Goal: Task Accomplishment & Management: Complete application form

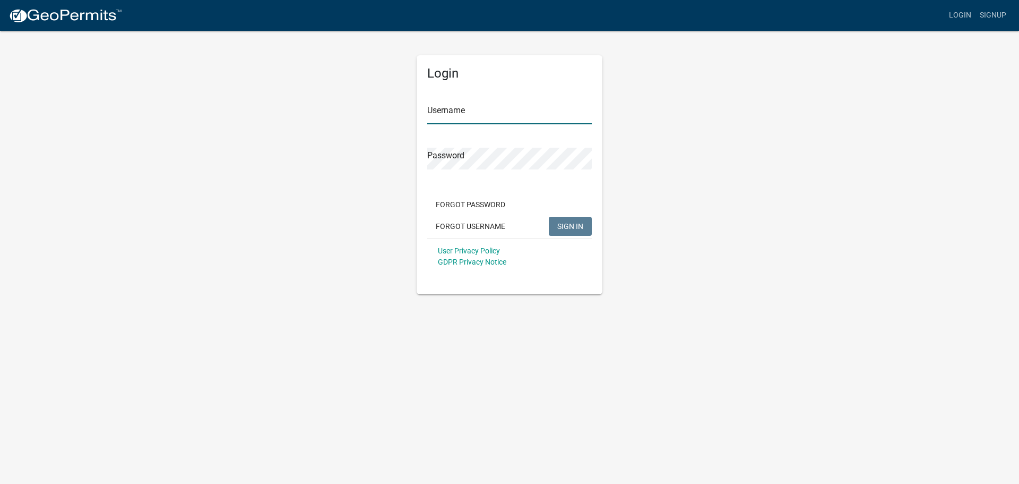
type input "lylebailey"
click at [555, 221] on button "SIGN IN" at bounding box center [570, 226] width 43 height 19
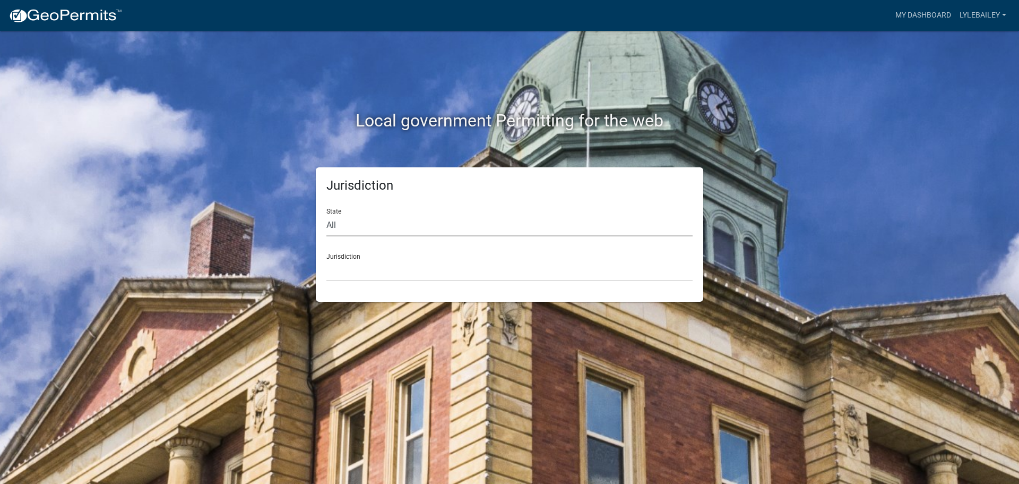
click at [393, 222] on select "All Colorado Georgia Indiana Iowa Kansas Minnesota Ohio South Carolina Wisconsin" at bounding box center [510, 225] width 366 height 22
select select "[US_STATE]"
click at [327, 214] on select "All Colorado Georgia Indiana Iowa Kansas Minnesota Ohio South Carolina Wisconsin" at bounding box center [510, 225] width 366 height 22
click at [383, 264] on select "[GEOGRAPHIC_DATA], [US_STATE][PERSON_NAME][GEOGRAPHIC_DATA], [US_STATE][PERSON_…" at bounding box center [510, 271] width 366 height 22
click at [408, 271] on select "[GEOGRAPHIC_DATA], [US_STATE][PERSON_NAME][GEOGRAPHIC_DATA], [US_STATE][PERSON_…" at bounding box center [510, 271] width 366 height 22
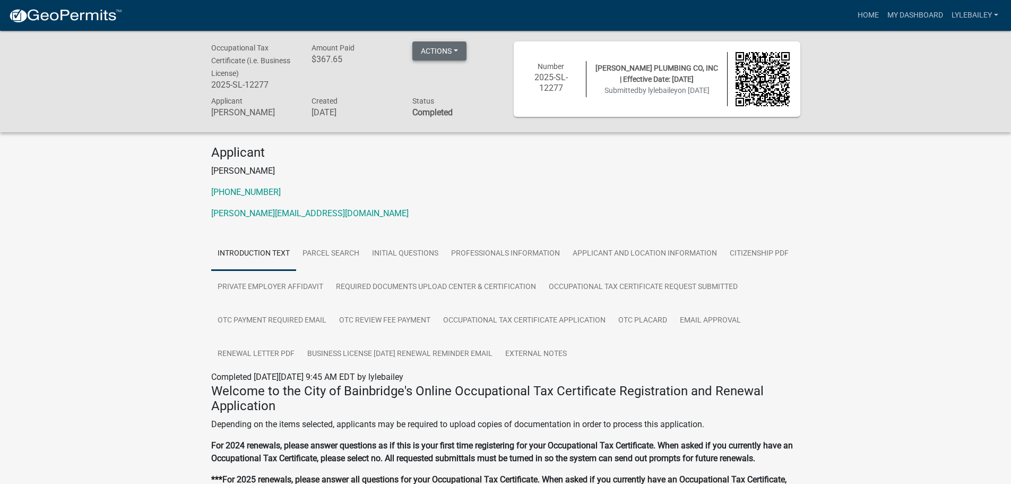
click at [455, 51] on button "Actions" at bounding box center [440, 50] width 54 height 19
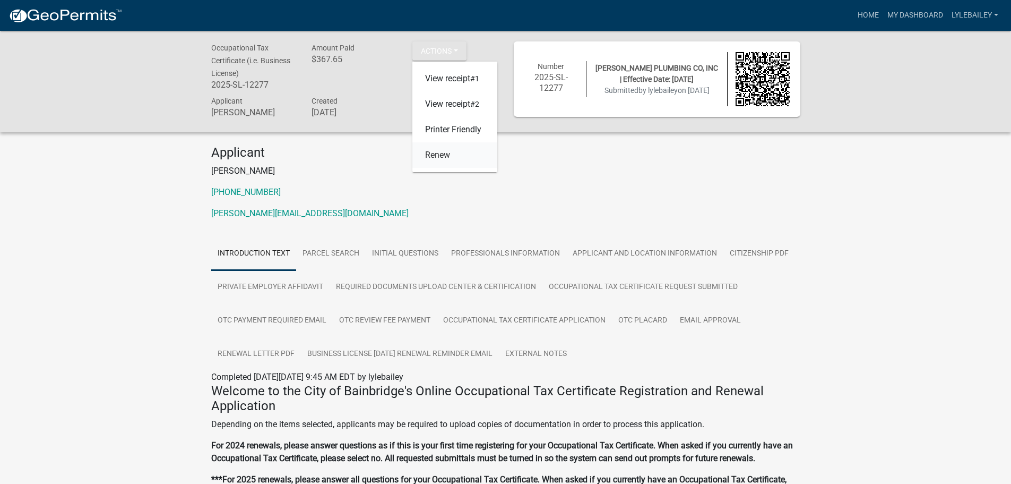
click at [432, 160] on link "Renew" at bounding box center [455, 154] width 85 height 25
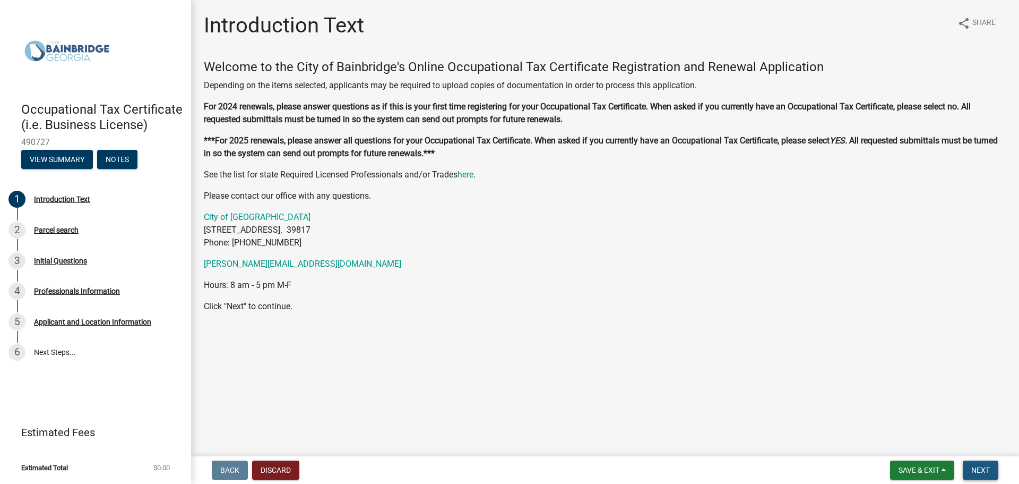
click at [984, 469] on span "Next" at bounding box center [981, 470] width 19 height 8
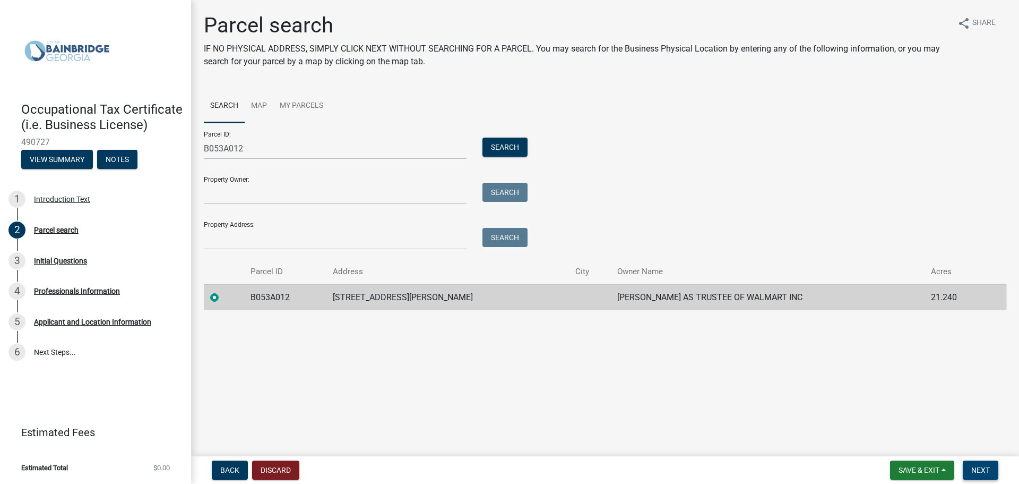
click at [984, 466] on span "Next" at bounding box center [981, 470] width 19 height 8
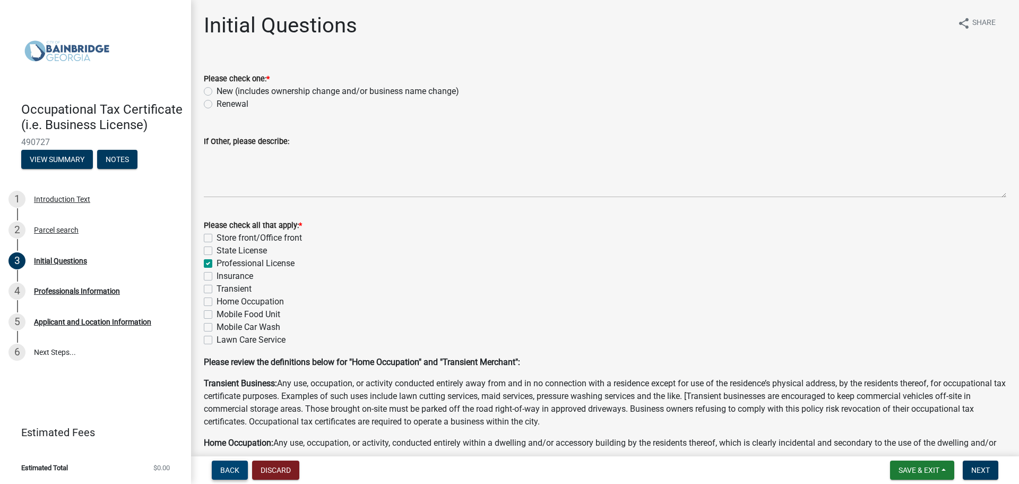
click at [230, 465] on button "Back" at bounding box center [230, 469] width 36 height 19
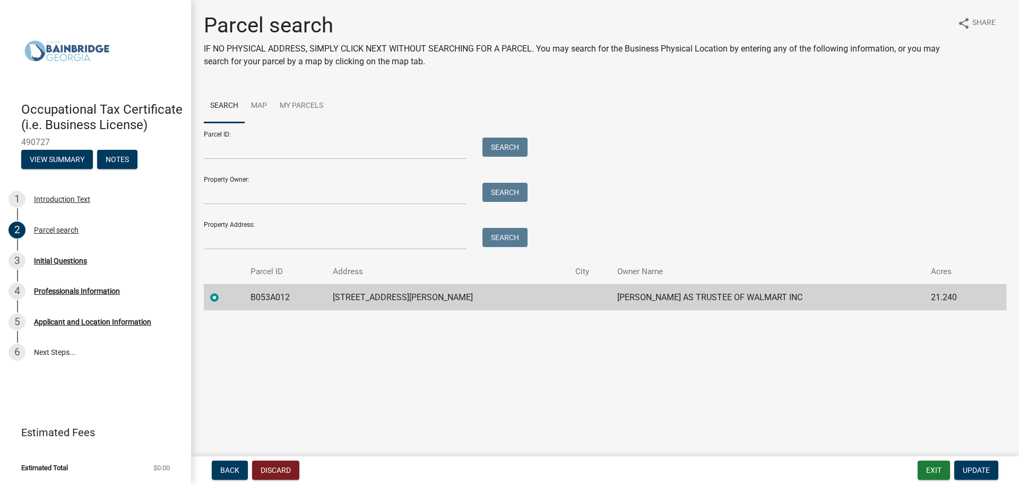
click at [223, 291] on label at bounding box center [223, 291] width 0 height 0
click at [223, 295] on input "radio" at bounding box center [226, 294] width 7 height 7
drag, startPoint x: 382, startPoint y: 281, endPoint x: 387, endPoint y: 278, distance: 5.7
click at [382, 280] on th "Address" at bounding box center [448, 271] width 242 height 25
drag, startPoint x: 405, startPoint y: 305, endPoint x: 251, endPoint y: 306, distance: 154.5
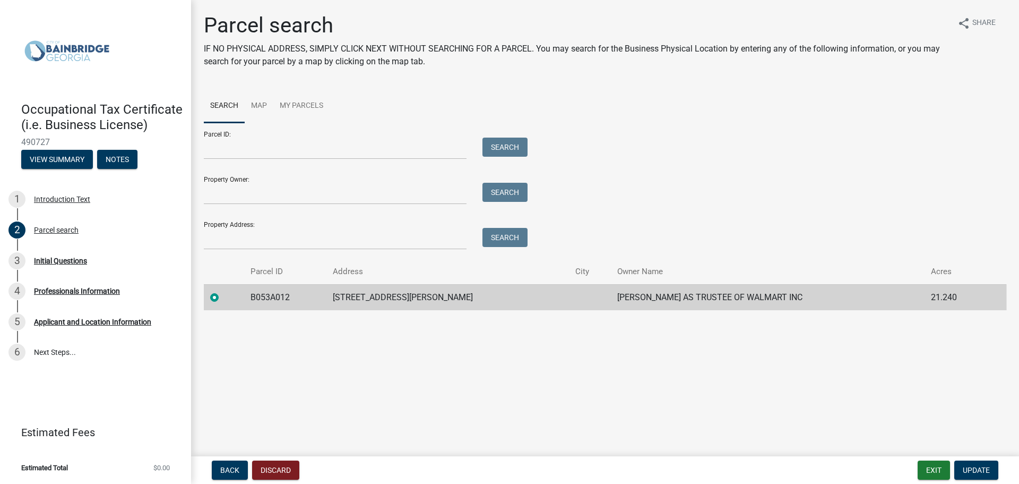
click at [251, 306] on tr "B053A012 500 ALICE ST SCOTT H LEE JR AS TRUSTEE OF WALMART INC 21.240" at bounding box center [605, 297] width 803 height 26
click at [223, 291] on label at bounding box center [223, 291] width 0 height 0
click at [223, 296] on input "radio" at bounding box center [226, 294] width 7 height 7
drag, startPoint x: 213, startPoint y: 297, endPoint x: 226, endPoint y: 330, distance: 35.5
click at [226, 330] on main "Parcel search IF NO PHYSICAL ADDRESS, SIMPLY CLICK NEXT WITHOUT SEARCHING FOR A…" at bounding box center [605, 226] width 828 height 452
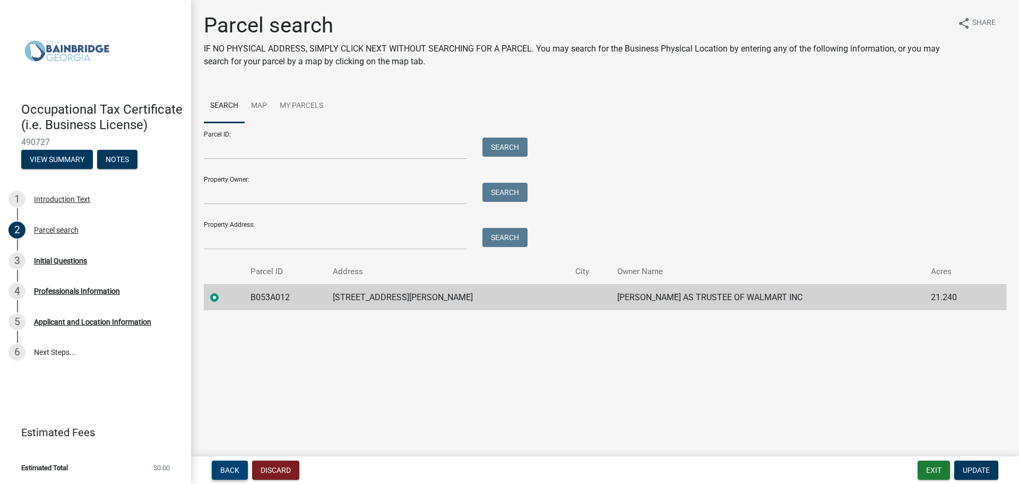
click at [229, 468] on span "Back" at bounding box center [229, 470] width 19 height 8
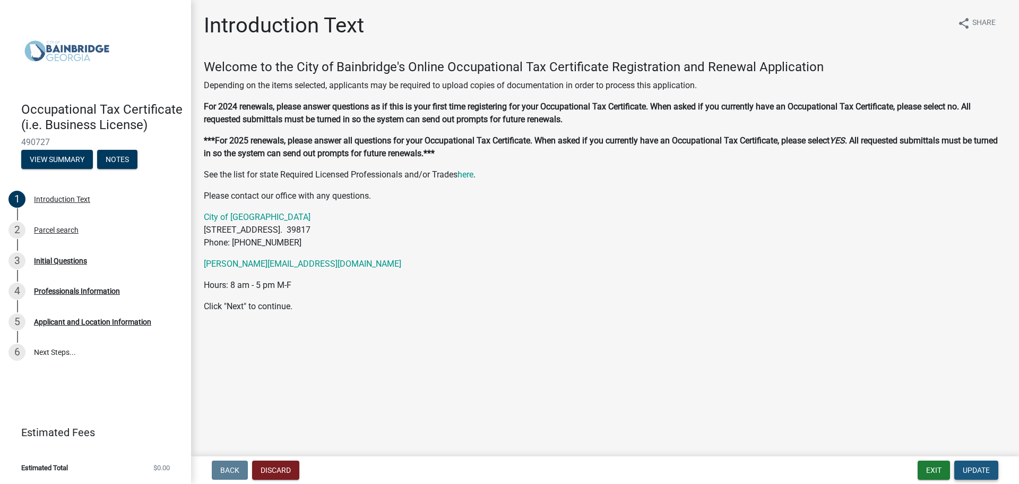
click at [976, 465] on button "Update" at bounding box center [977, 469] width 44 height 19
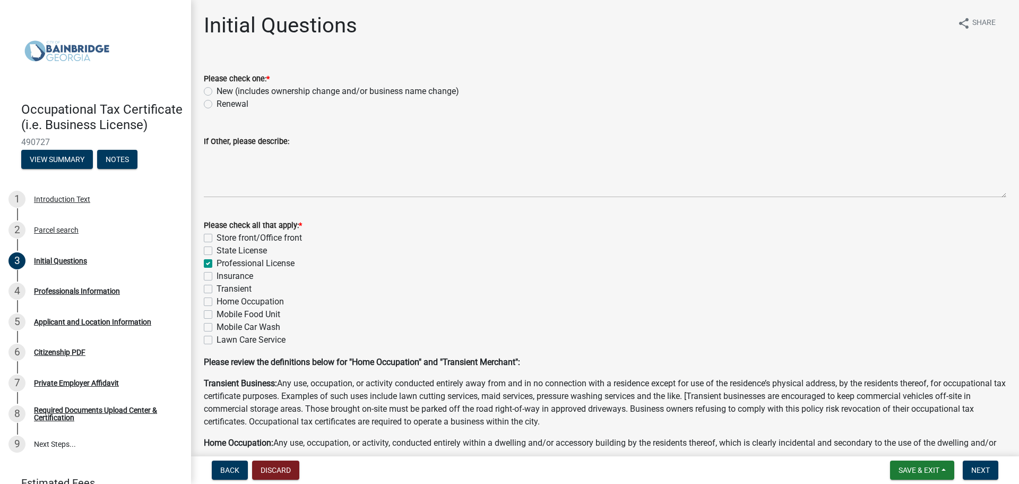
click at [217, 105] on label "Renewal" at bounding box center [233, 104] width 32 height 13
click at [217, 105] on input "Renewal" at bounding box center [220, 101] width 7 height 7
radio input "true"
click at [982, 468] on span "Next" at bounding box center [981, 470] width 19 height 8
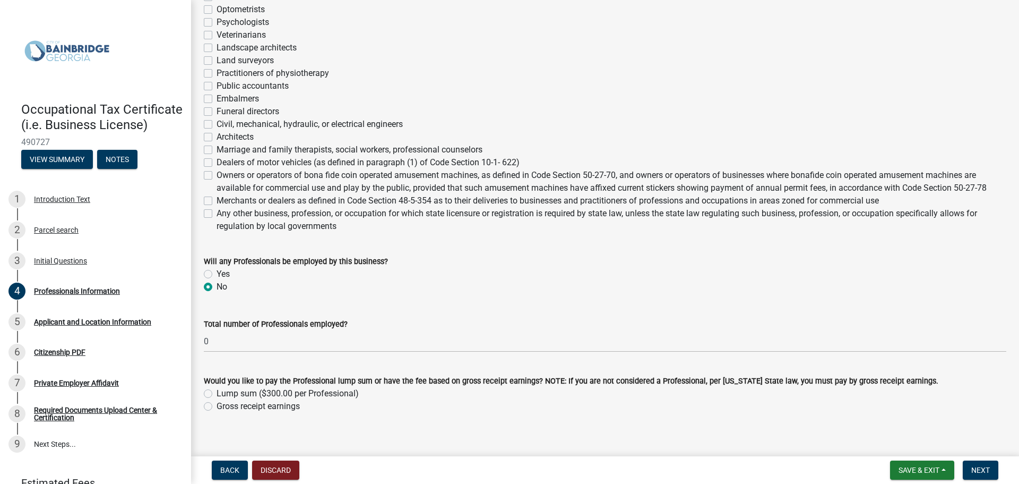
scroll to position [351, 0]
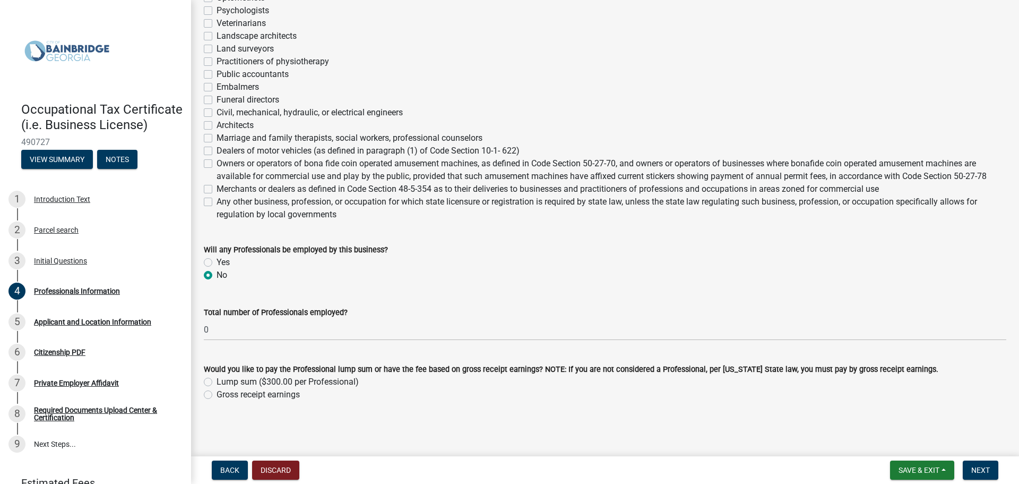
click at [217, 383] on label "Lump sum ($300.00 per Professional)" at bounding box center [288, 381] width 142 height 13
click at [217, 382] on input "Lump sum ($300.00 per Professional)" at bounding box center [220, 378] width 7 height 7
radio input "true"
click at [992, 468] on button "Next" at bounding box center [981, 469] width 36 height 19
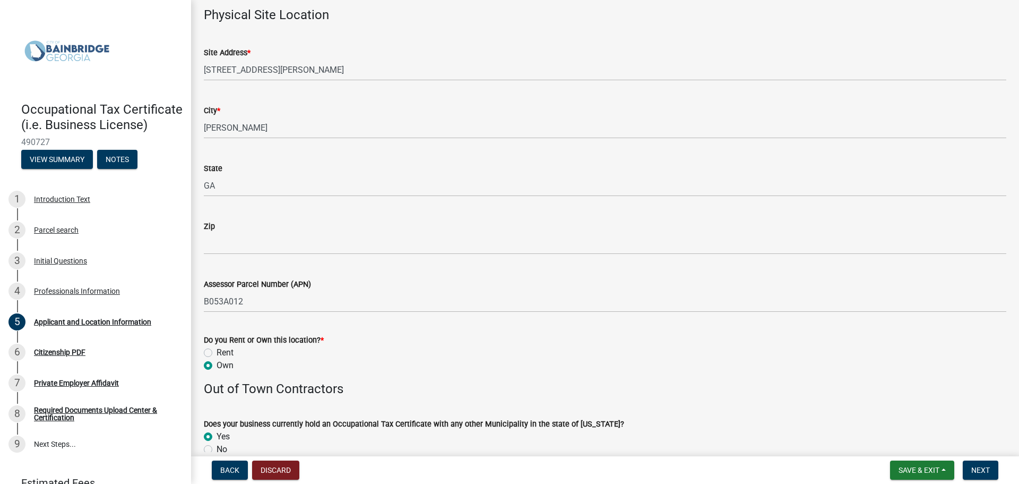
scroll to position [849, 0]
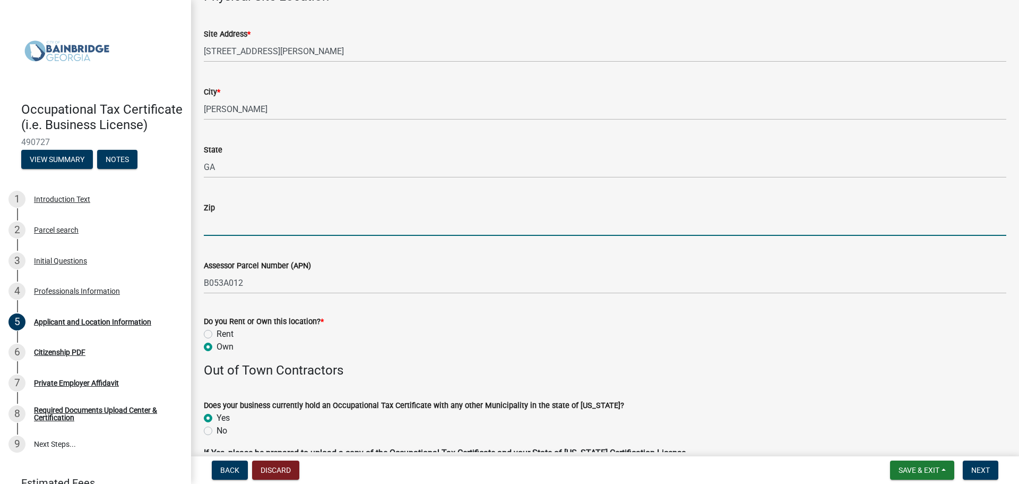
click at [235, 225] on input "Zip" at bounding box center [605, 225] width 803 height 22
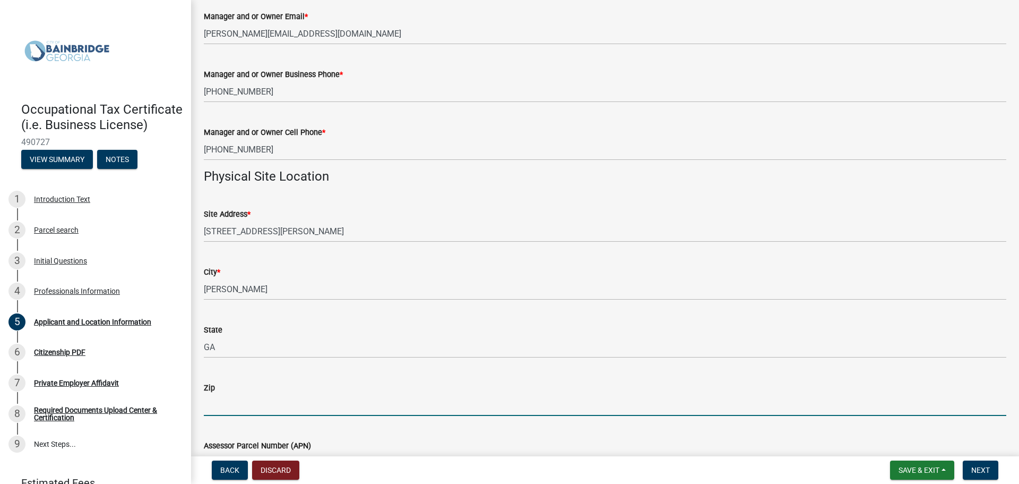
scroll to position [584, 0]
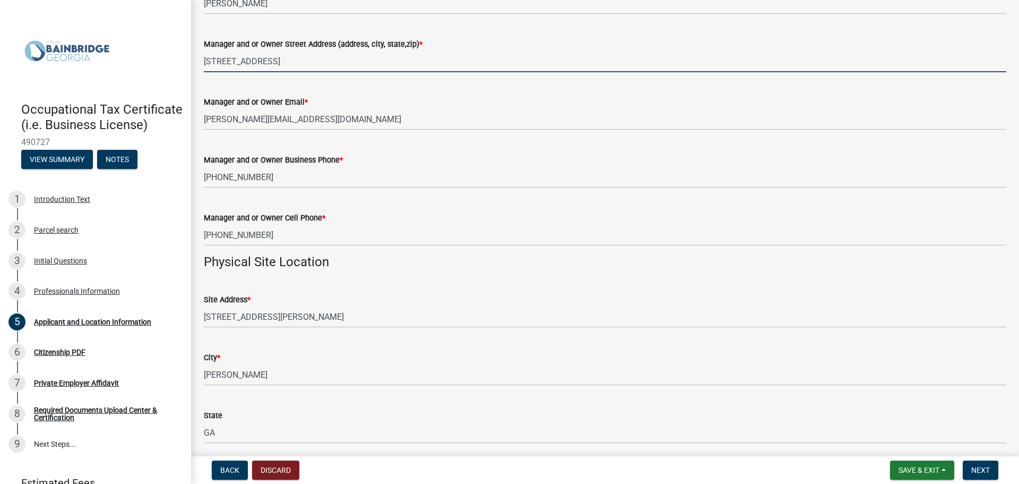
drag, startPoint x: 206, startPoint y: 61, endPoint x: 407, endPoint y: 61, distance: 200.7
click at [407, 61] on input "8300 HAZELBRAND RD, NE, COVINGTON, GA 30014" at bounding box center [605, 61] width 803 height 22
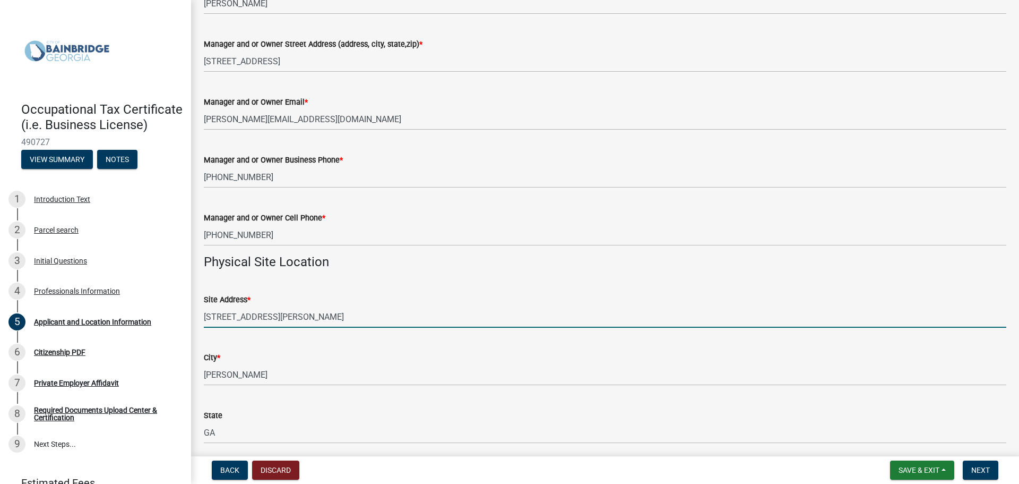
drag, startPoint x: 282, startPoint y: 317, endPoint x: 200, endPoint y: 310, distance: 82.6
click at [200, 310] on div "Site Address * 500 ALICE ST" at bounding box center [605, 302] width 819 height 49
paste input "8300 HAZELBRAND RD, NE, COVINGTON, GA 30014"
drag, startPoint x: 305, startPoint y: 316, endPoint x: 419, endPoint y: 325, distance: 114.5
click at [419, 325] on input "8300 HAZELBRAND RD, NE, COVINGTON, GA 30014" at bounding box center [605, 317] width 803 height 22
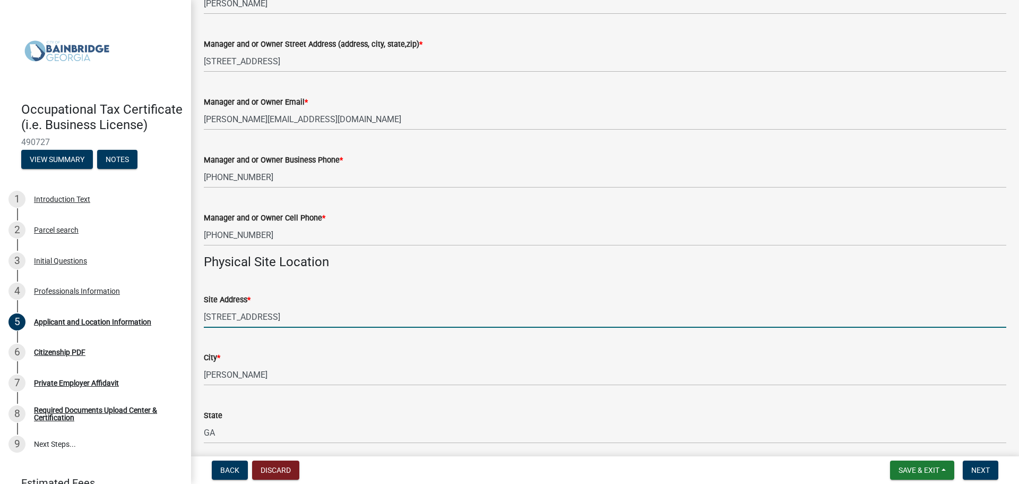
type input "8300 HAZELBRAND RD, NE"
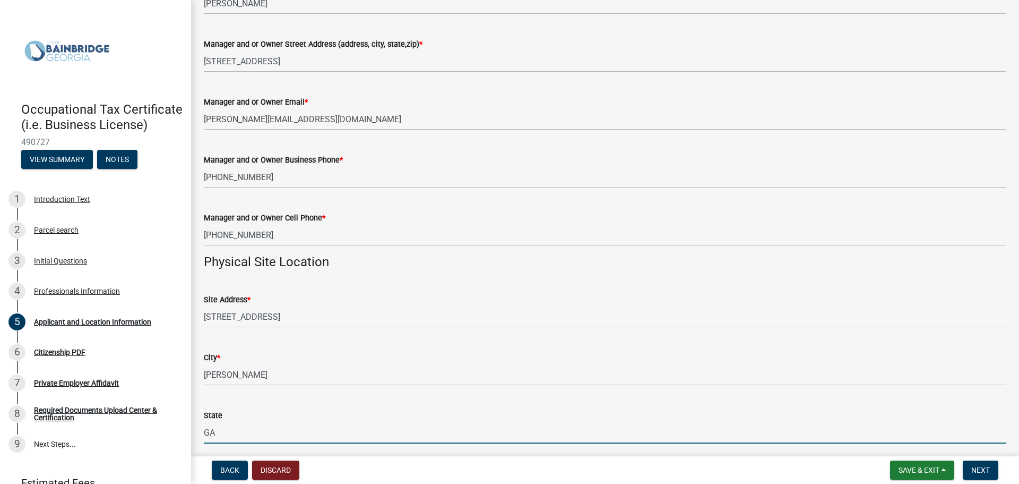
click at [310, 439] on input "GA" at bounding box center [605, 433] width 803 height 22
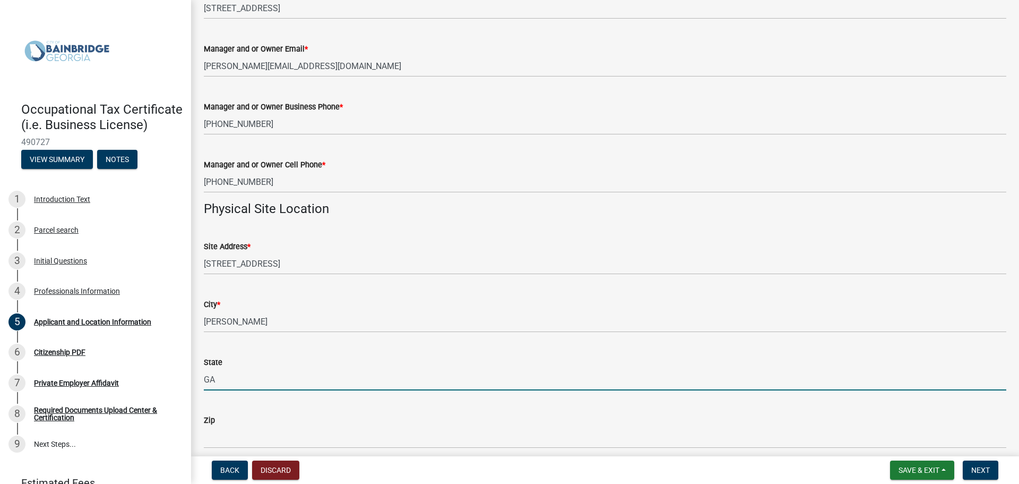
scroll to position [690, 0]
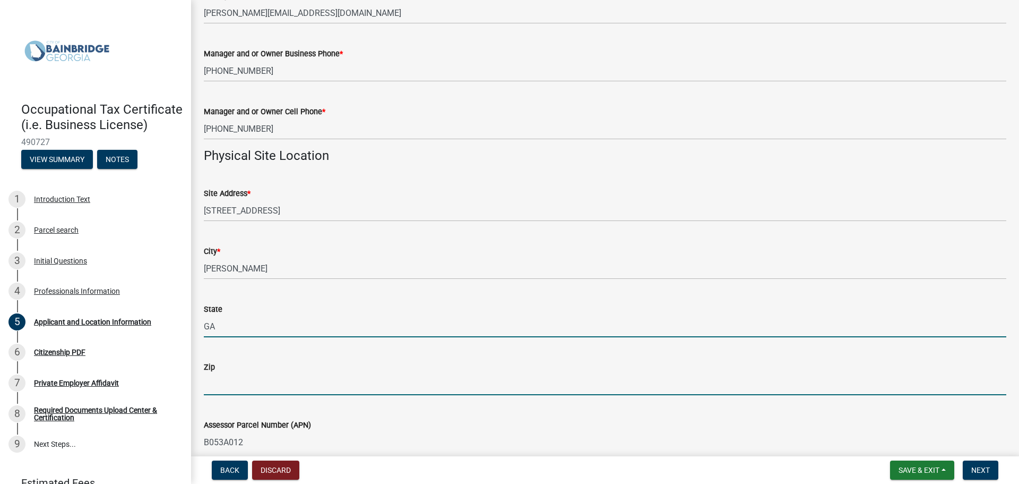
click at [233, 385] on input "Zip" at bounding box center [605, 384] width 803 height 22
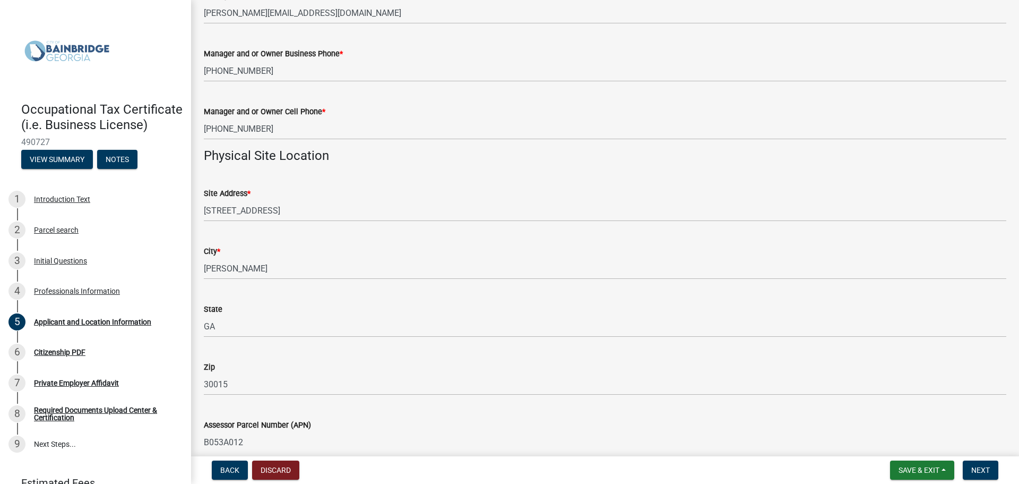
click at [550, 410] on div "Assessor Parcel Number (APN) B053A012" at bounding box center [605, 427] width 803 height 49
click at [257, 371] on div "Zip" at bounding box center [605, 366] width 803 height 13
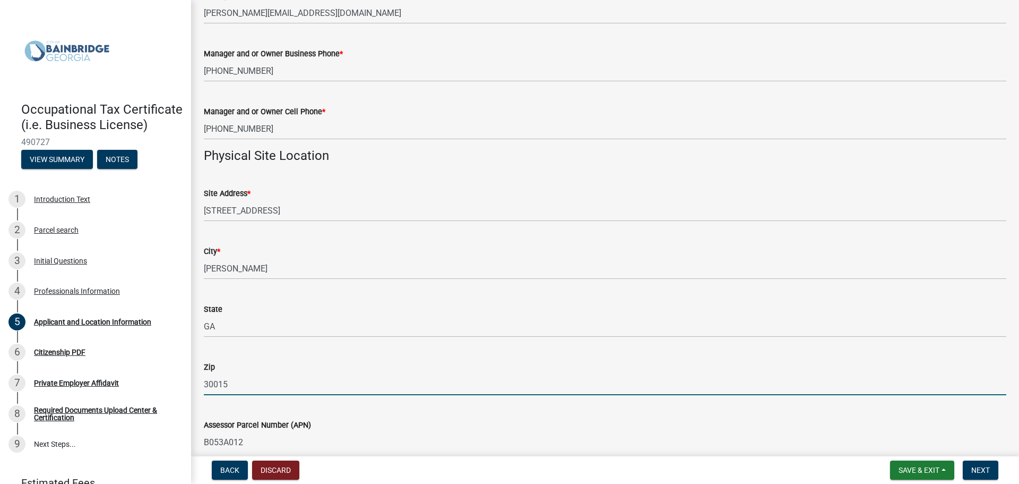
click at [253, 377] on input "30015" at bounding box center [605, 384] width 803 height 22
type input "30014"
click at [543, 435] on input "B053A012" at bounding box center [605, 442] width 803 height 22
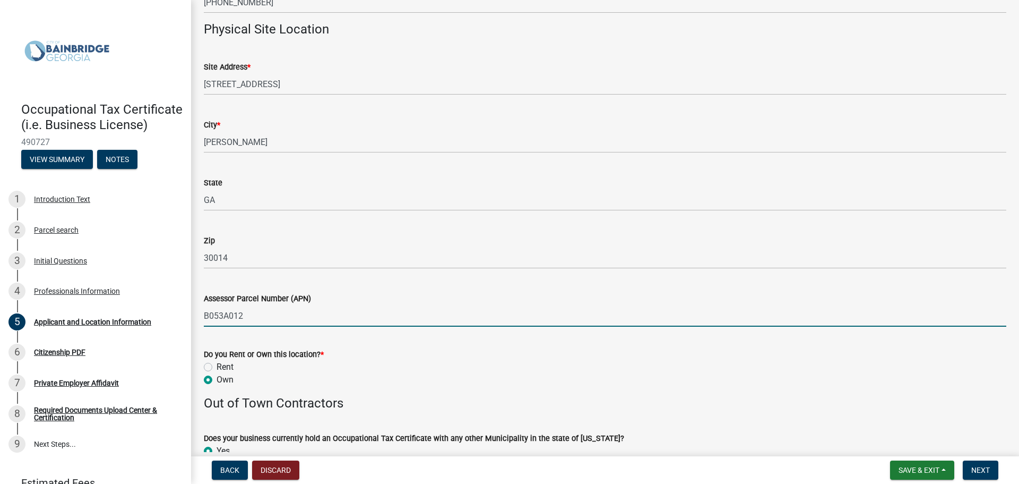
scroll to position [849, 0]
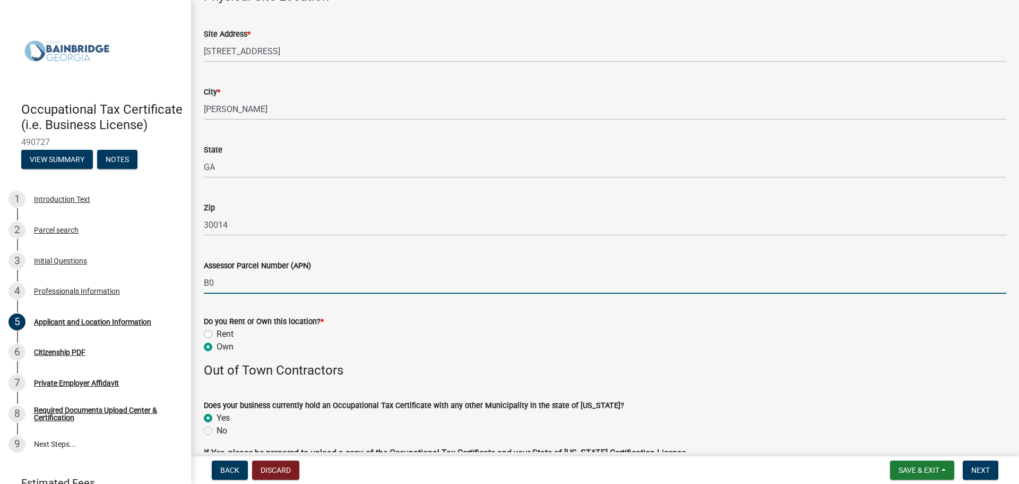
type input "B"
click at [217, 333] on label "Rent" at bounding box center [225, 334] width 17 height 13
click at [217, 333] on input "Rent" at bounding box center [220, 331] width 7 height 7
radio input "true"
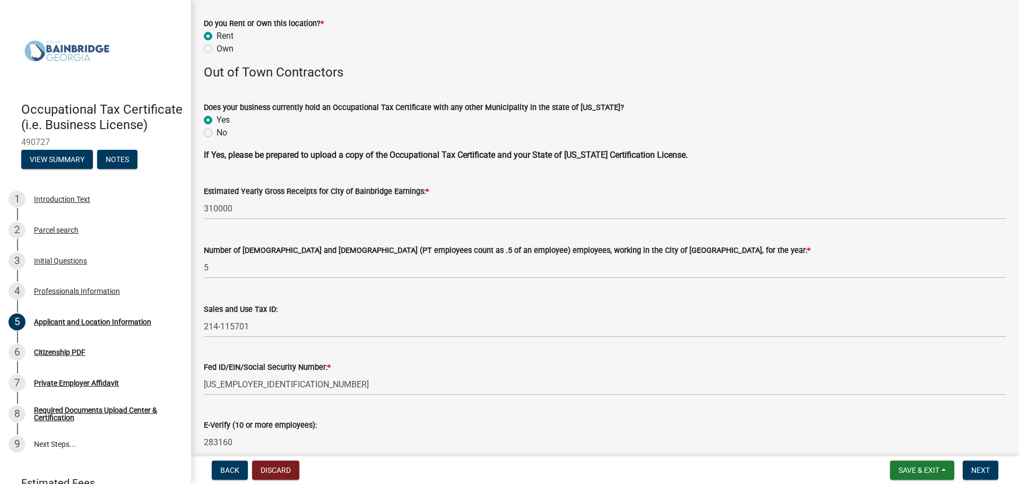
scroll to position [1168, 0]
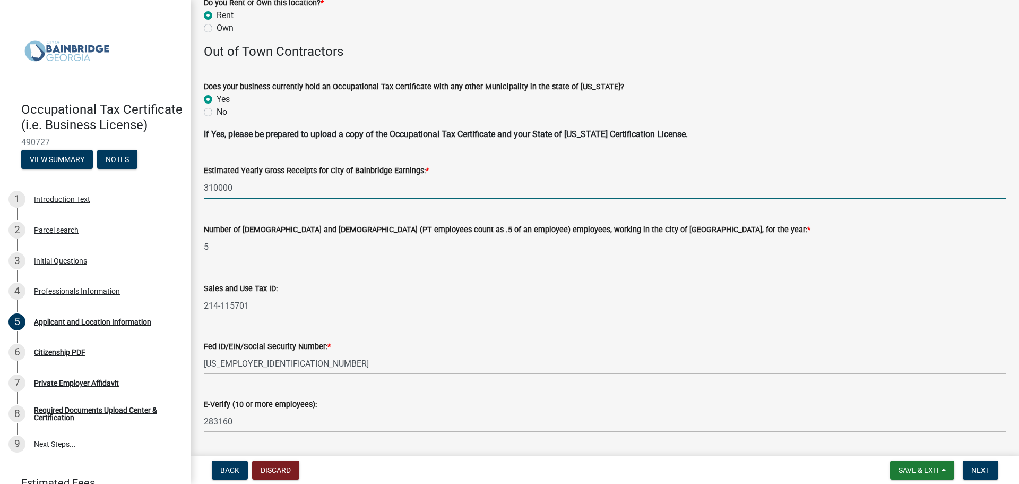
drag, startPoint x: 241, startPoint y: 189, endPoint x: 178, endPoint y: 194, distance: 62.9
click at [178, 194] on div "Occupational Tax Certificate (i.e. Business License) 490727 View Summary Notes …" at bounding box center [509, 242] width 1019 height 484
click at [293, 186] on input "310000" at bounding box center [605, 188] width 803 height 22
drag, startPoint x: 288, startPoint y: 192, endPoint x: 179, endPoint y: 194, distance: 108.8
click at [179, 194] on div "Occupational Tax Certificate (i.e. Business License) 490727 View Summary Notes …" at bounding box center [509, 242] width 1019 height 484
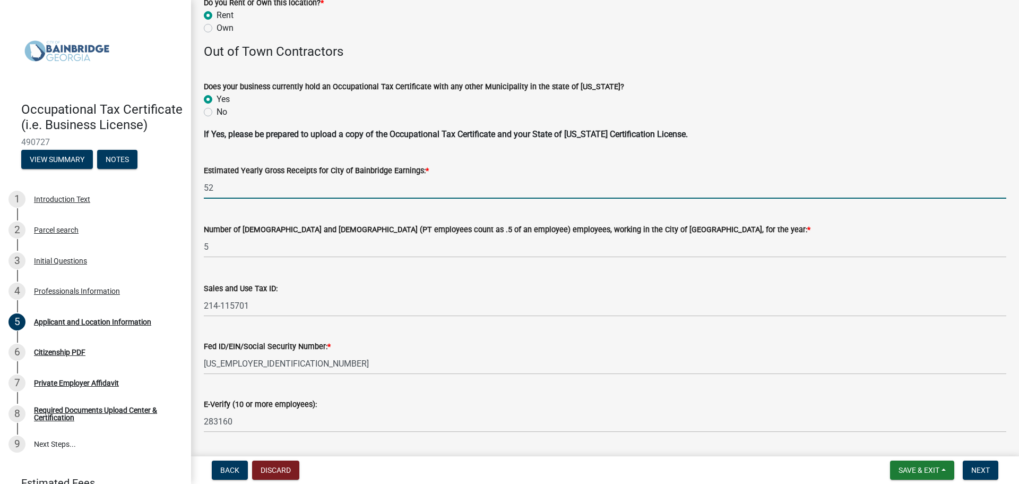
type input "5"
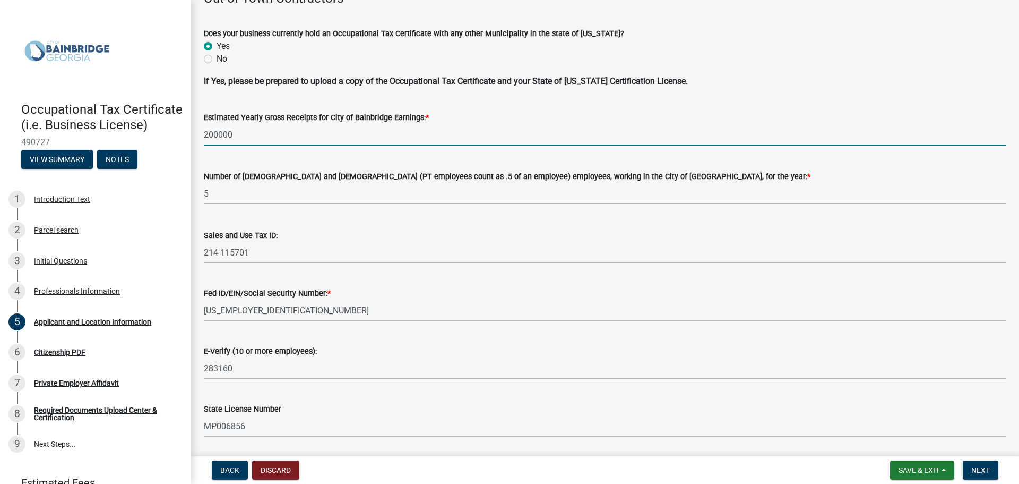
type input "200000"
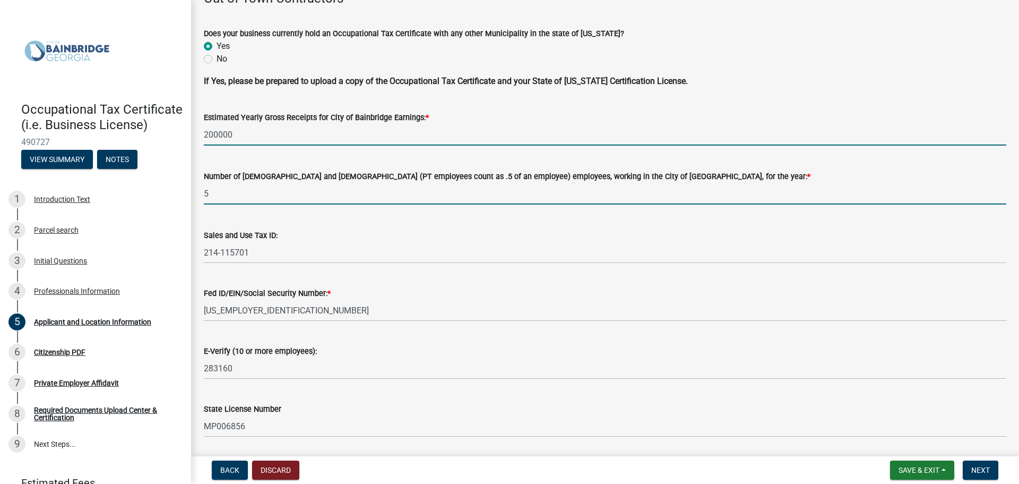
click at [236, 198] on input "5" at bounding box center [605, 194] width 803 height 22
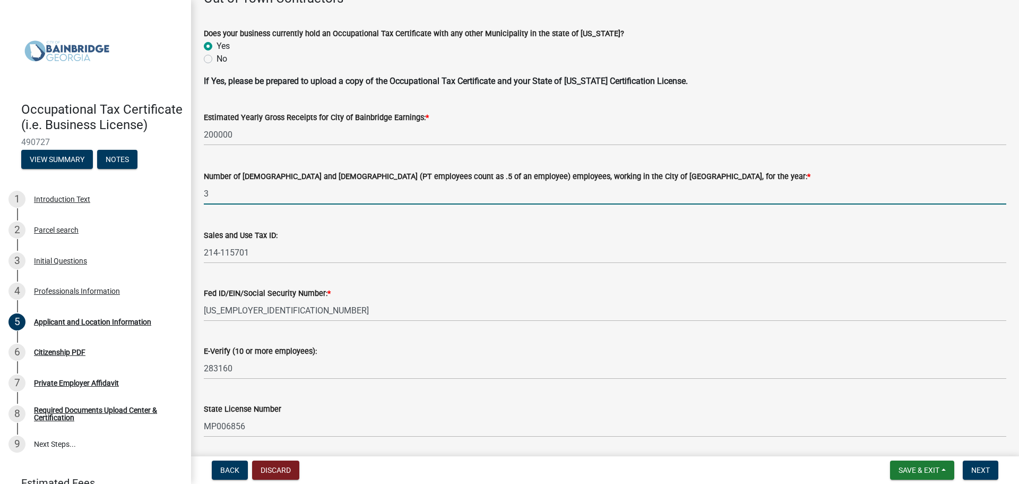
type input "3"
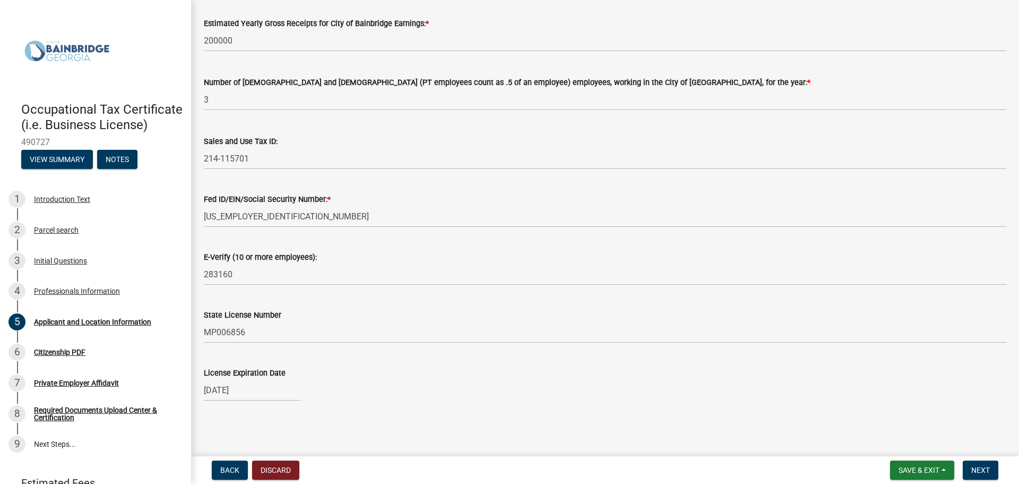
scroll to position [1103, 0]
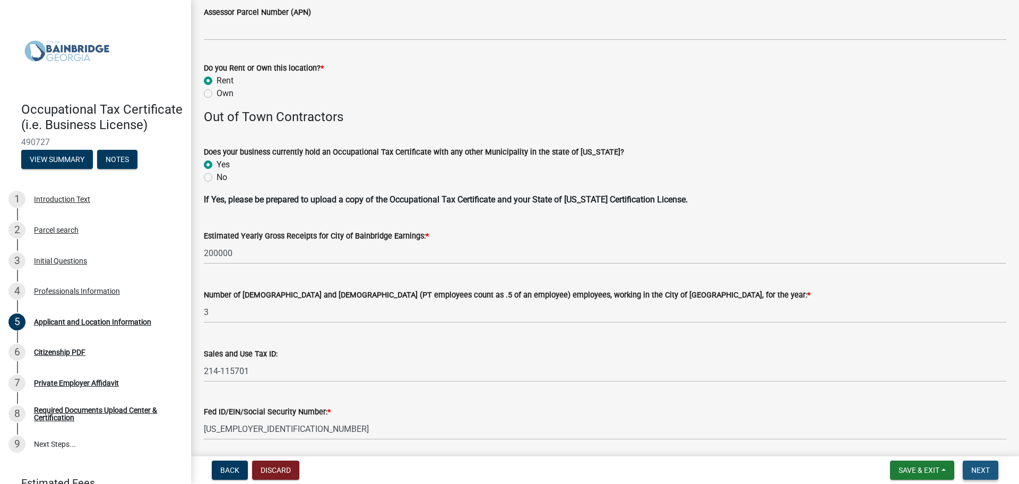
click at [978, 467] on span "Next" at bounding box center [981, 470] width 19 height 8
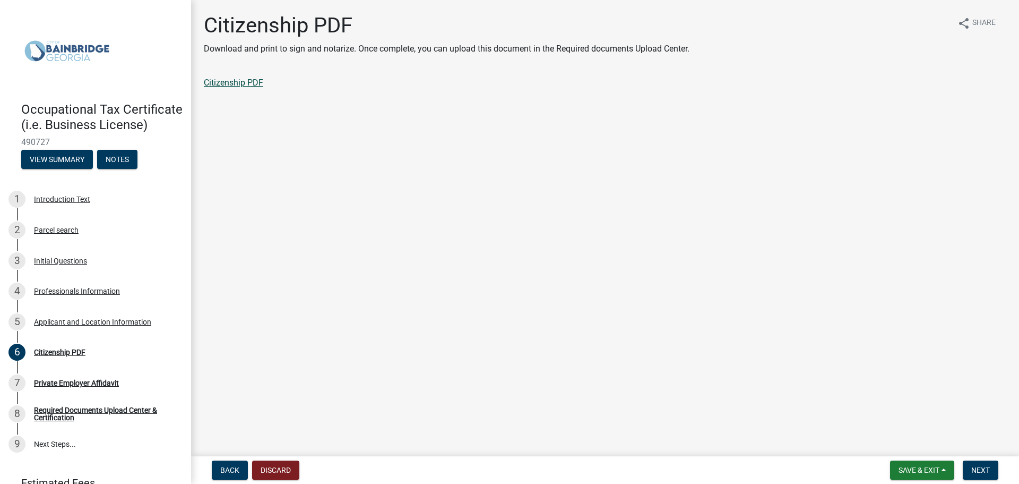
click at [222, 82] on link "Citizenship PDF" at bounding box center [233, 83] width 59 height 10
click at [983, 473] on span "Next" at bounding box center [981, 470] width 19 height 8
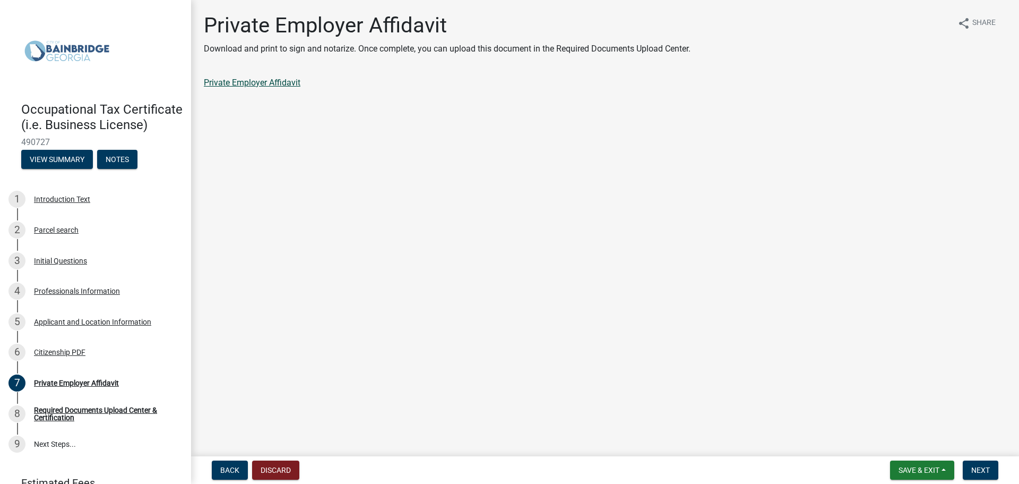
click at [291, 84] on link "Private Employer Affidavit" at bounding box center [252, 83] width 97 height 10
click at [987, 466] on span "Next" at bounding box center [981, 470] width 19 height 8
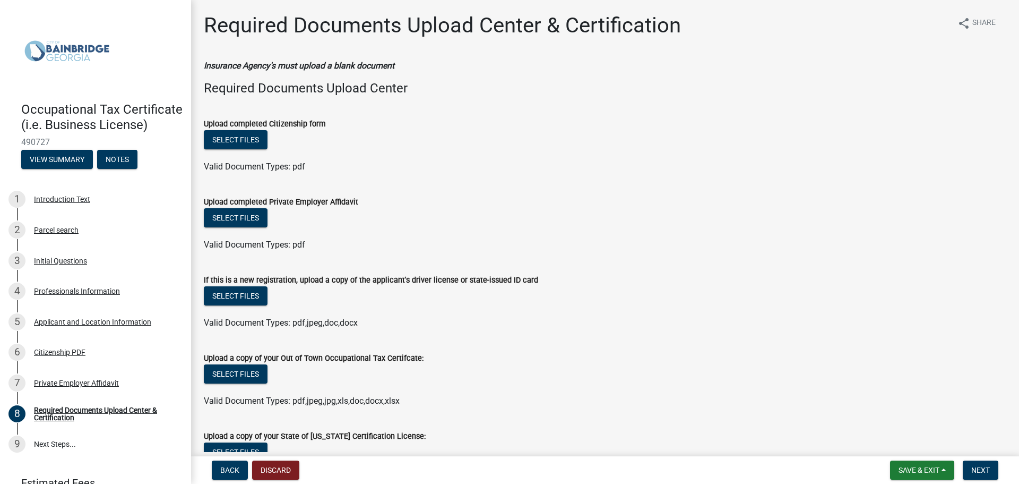
scroll to position [53, 0]
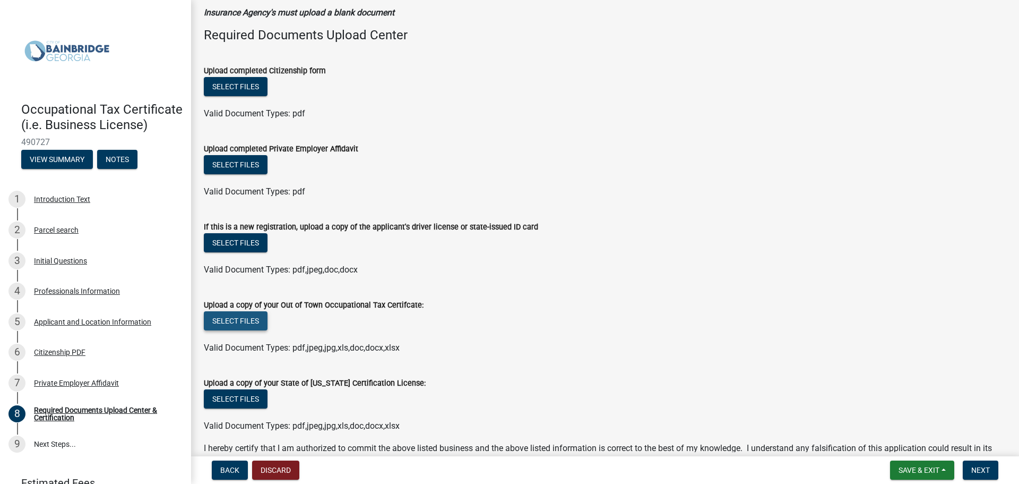
click at [246, 320] on button "Select files" at bounding box center [236, 320] width 64 height 19
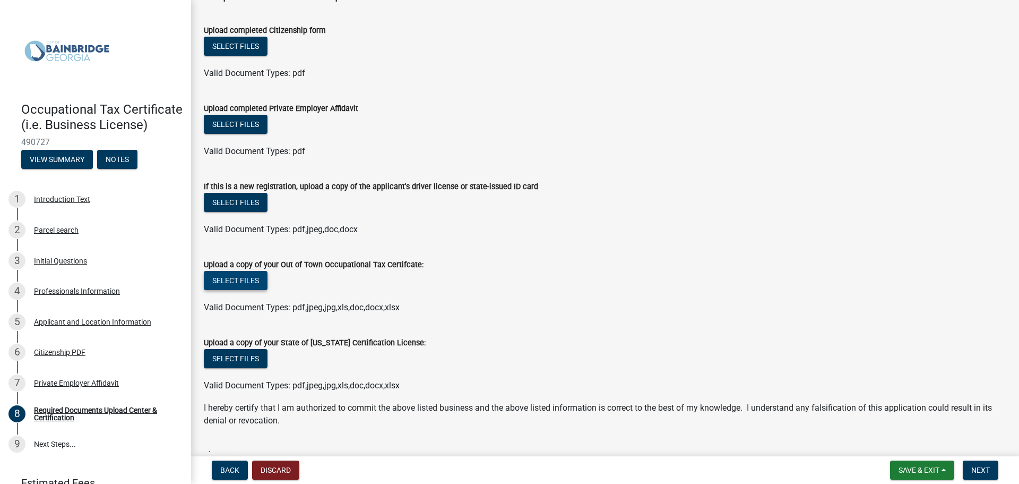
scroll to position [106, 0]
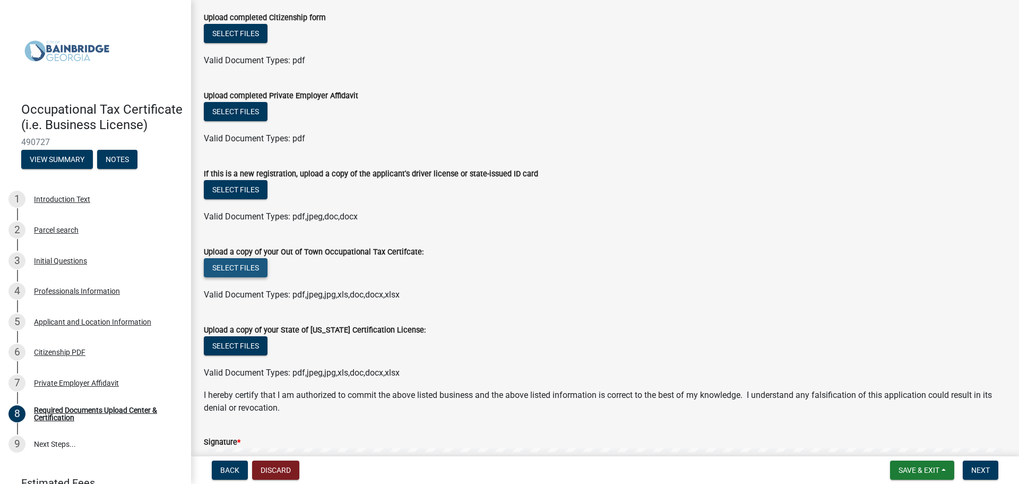
click at [251, 260] on button "Select files" at bounding box center [236, 267] width 64 height 19
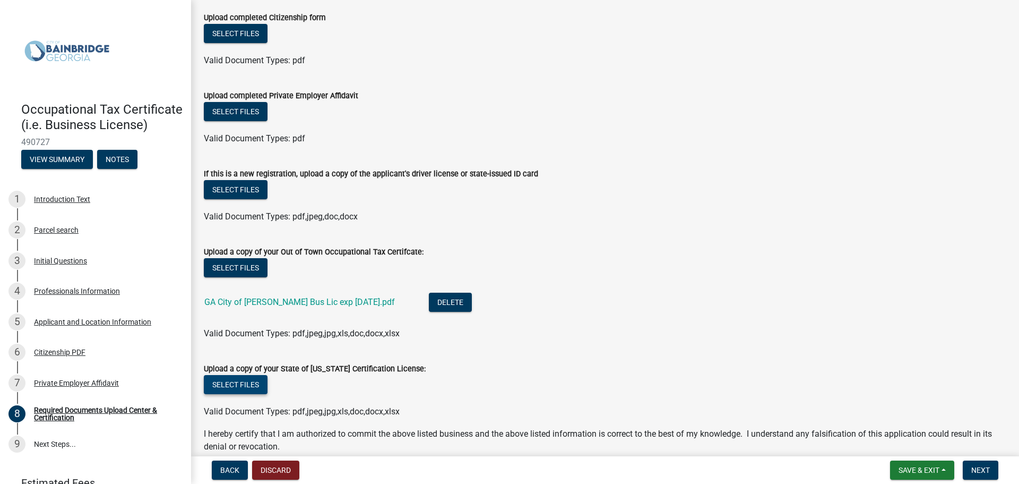
click at [242, 385] on button "Select files" at bounding box center [236, 384] width 64 height 19
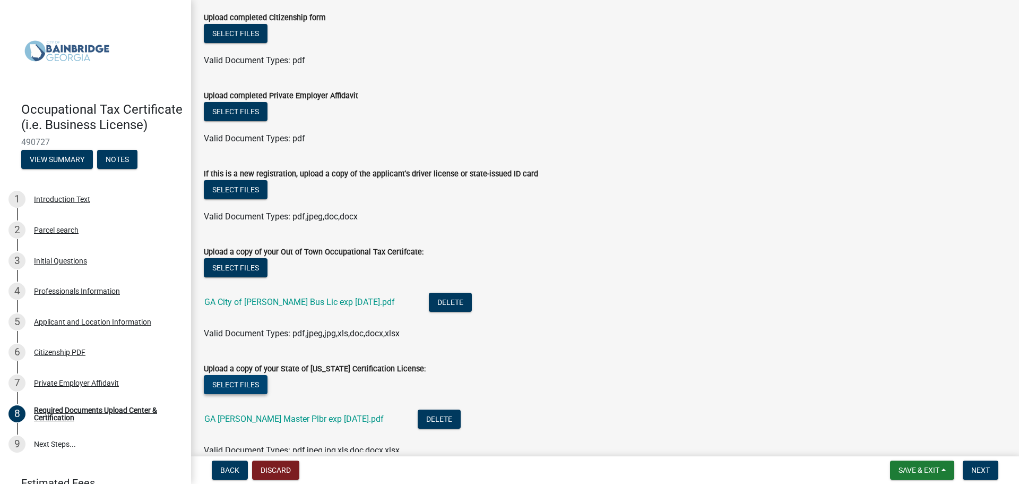
scroll to position [53, 0]
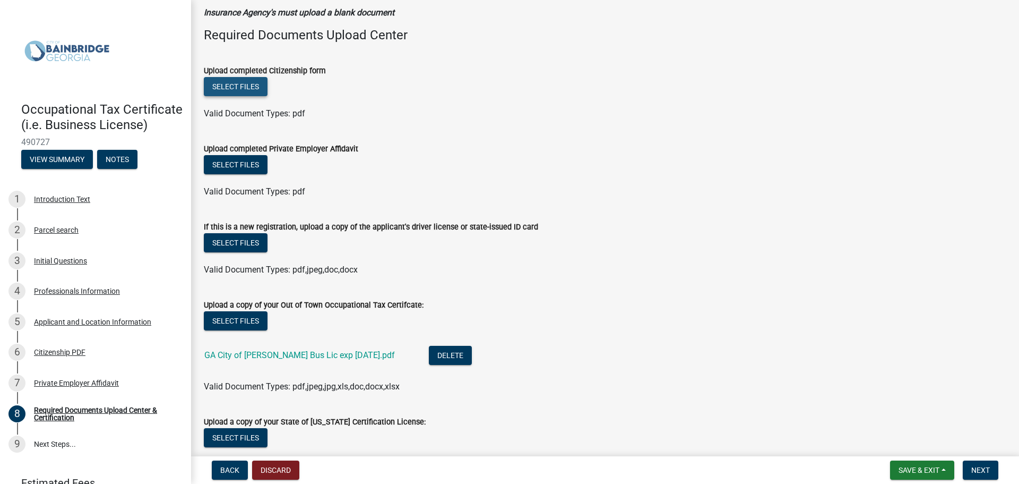
click at [234, 79] on button "Select files" at bounding box center [236, 86] width 64 height 19
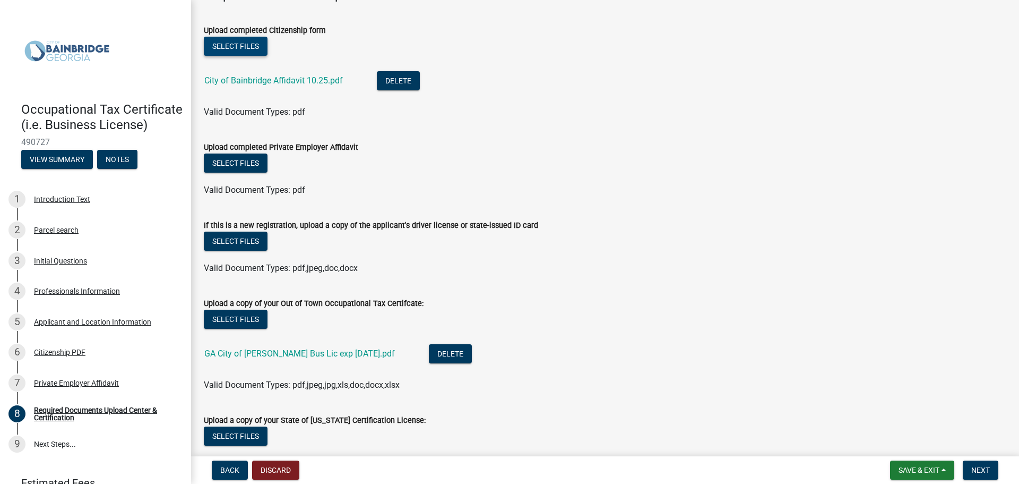
scroll to position [106, 0]
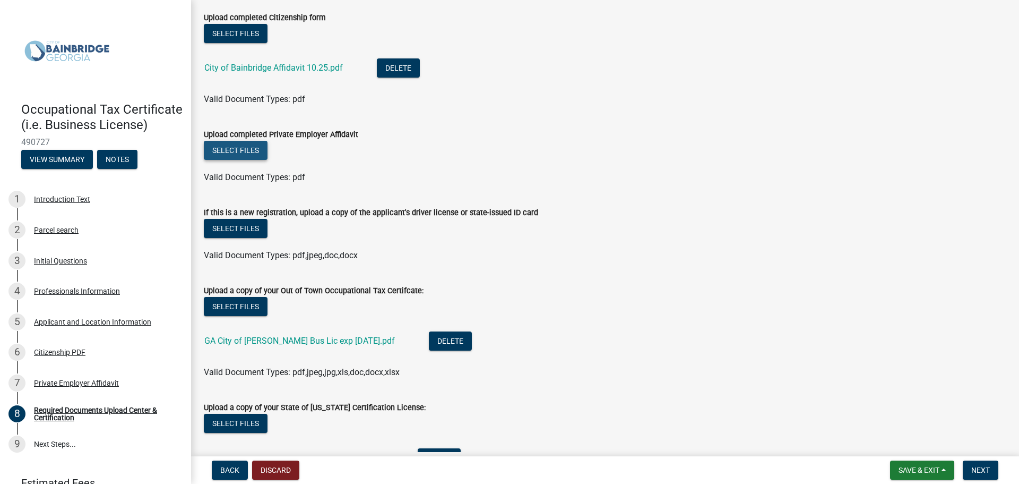
click at [246, 152] on button "Select files" at bounding box center [236, 150] width 64 height 19
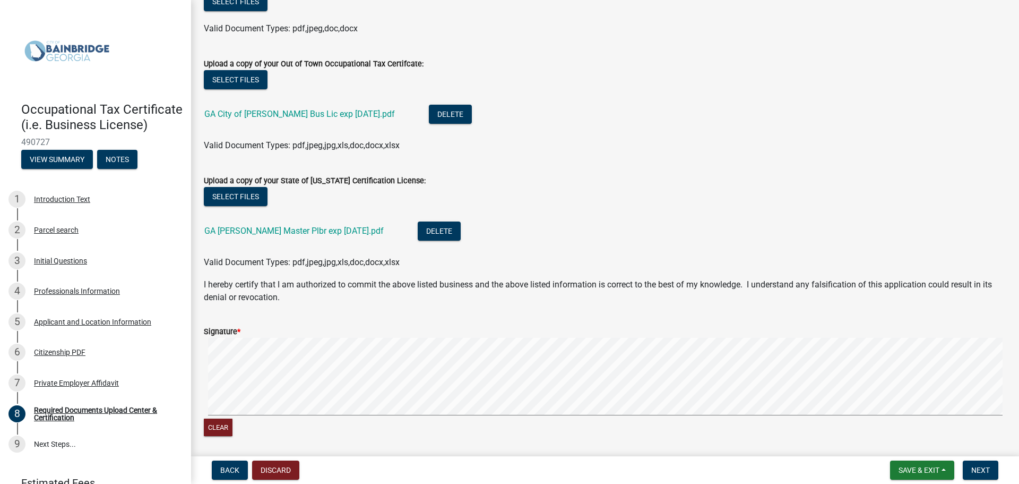
scroll to position [425, 0]
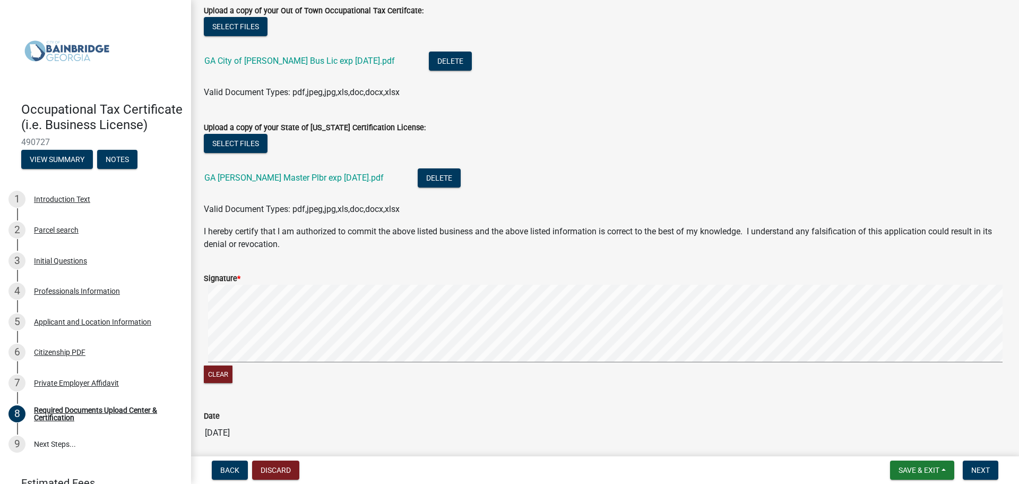
click at [243, 274] on div "Signature *" at bounding box center [605, 278] width 803 height 13
click at [306, 280] on div "Signature *" at bounding box center [605, 278] width 803 height 13
click at [276, 319] on form "Signature * Clear" at bounding box center [605, 322] width 803 height 126
click at [675, 412] on wm-data-entity-input-list "Insurance Agency's must upload a blank document Required Documents Upload Cente…" at bounding box center [605, 43] width 803 height 817
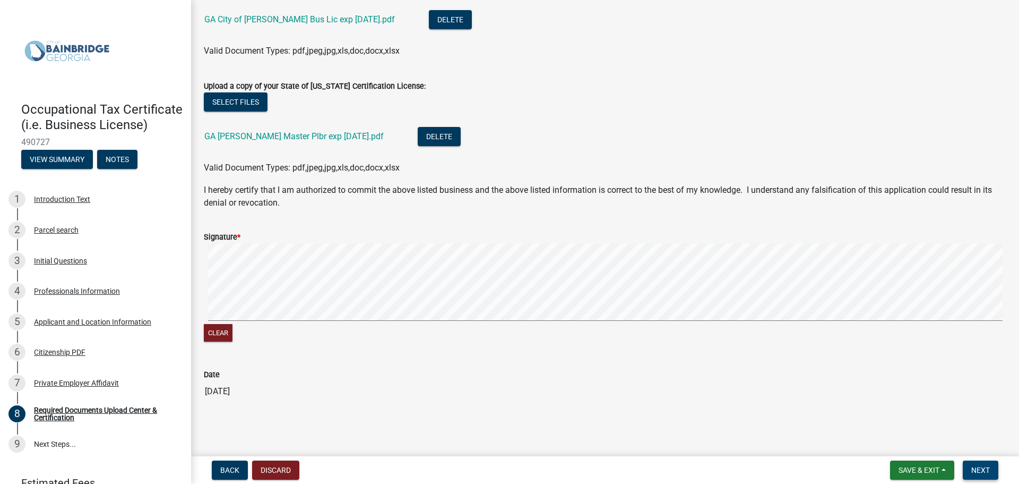
click at [978, 466] on span "Next" at bounding box center [981, 470] width 19 height 8
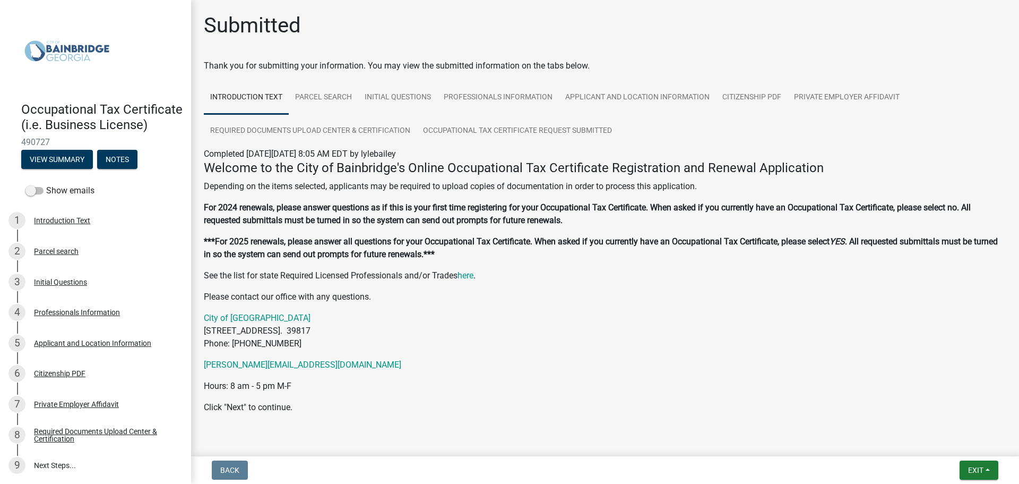
scroll to position [24, 0]
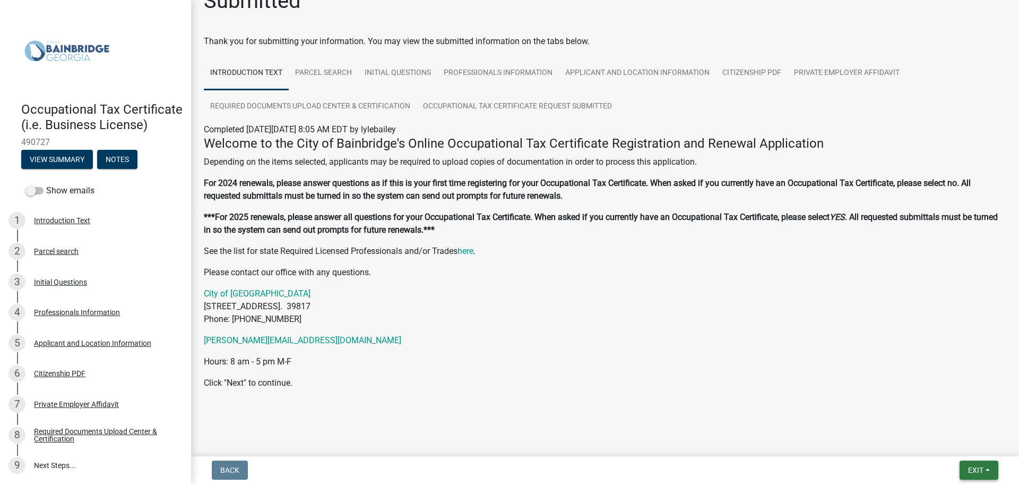
click at [988, 465] on button "Exit" at bounding box center [979, 469] width 39 height 19
click at [948, 443] on button "Save & Exit" at bounding box center [956, 442] width 85 height 25
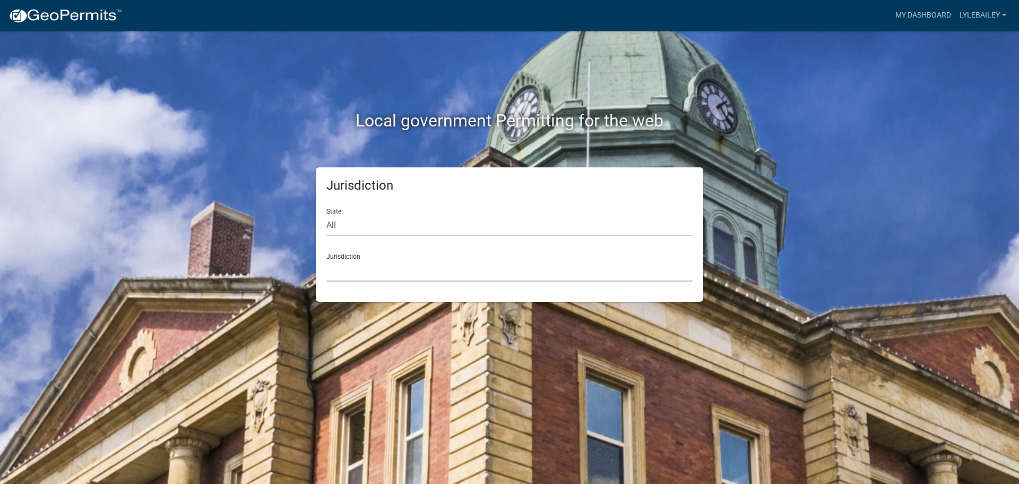
click at [385, 270] on select "Custer County, Colorado Carroll County, Georgia Cook County, Georgia Crawford C…" at bounding box center [510, 271] width 366 height 22
select select "[US_STATE]"
click at [423, 271] on select "[GEOGRAPHIC_DATA], [US_STATE][PERSON_NAME][GEOGRAPHIC_DATA], [US_STATE][PERSON_…" at bounding box center [510, 271] width 366 height 22
click at [368, 269] on select "[GEOGRAPHIC_DATA], [US_STATE][PERSON_NAME][GEOGRAPHIC_DATA], [US_STATE][PERSON_…" at bounding box center [510, 271] width 366 height 22
